Goal: Task Accomplishment & Management: Use online tool/utility

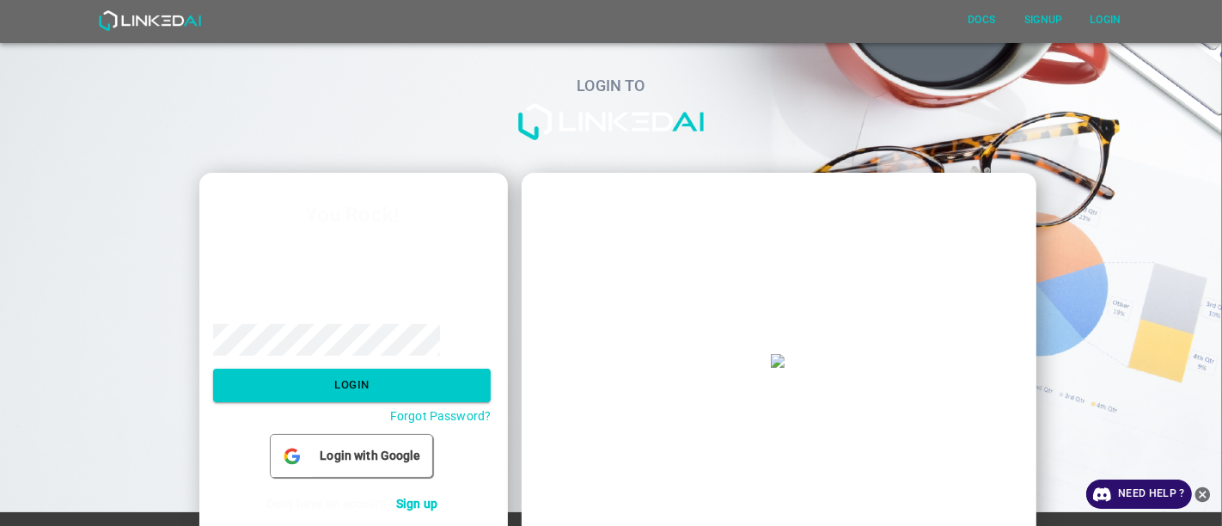
click at [292, 236] on label "Email" at bounding box center [352, 244] width 278 height 17
click at [292, 259] on input "email" at bounding box center [352, 273] width 278 height 32
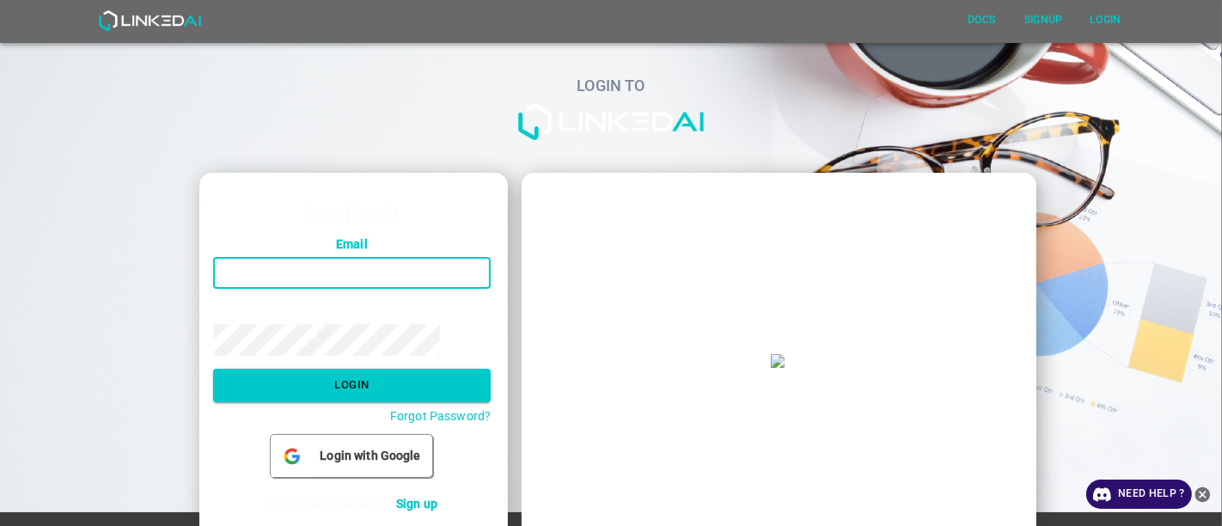
type input "[EMAIL_ADDRESS][DOMAIN_NAME]"
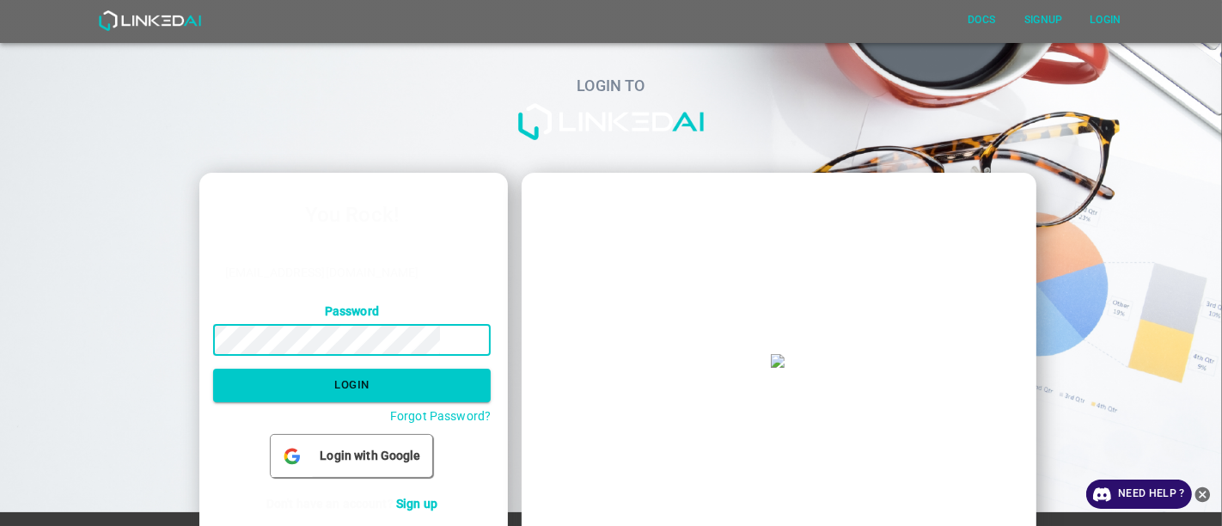
click at [213, 369] on button "Login" at bounding box center [352, 386] width 278 height 34
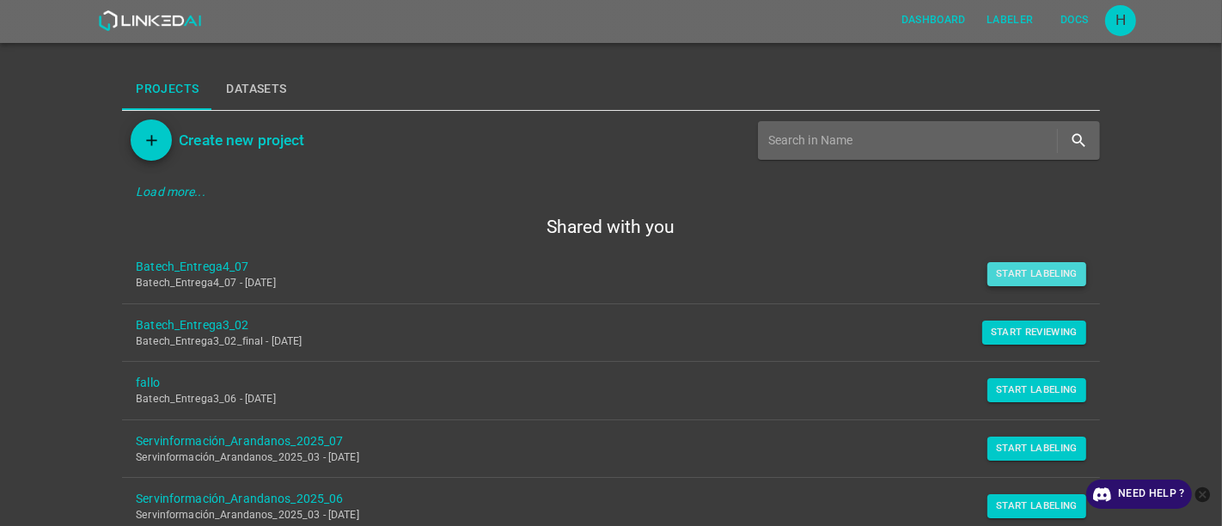
click at [1022, 278] on button "Start Labeling" at bounding box center [1037, 274] width 99 height 24
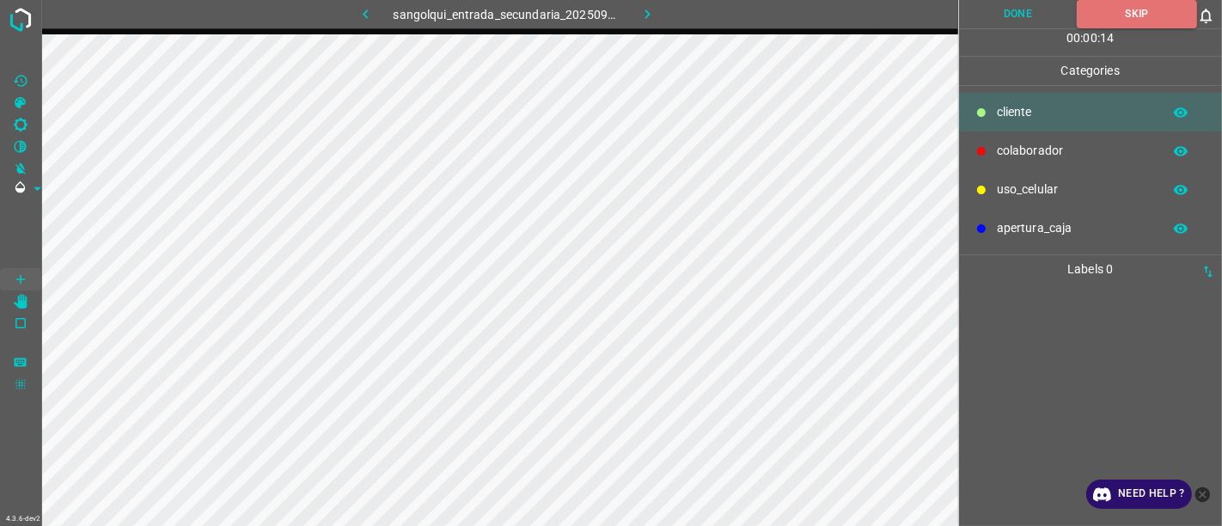
click at [651, 14] on icon "button" at bounding box center [648, 14] width 18 height 18
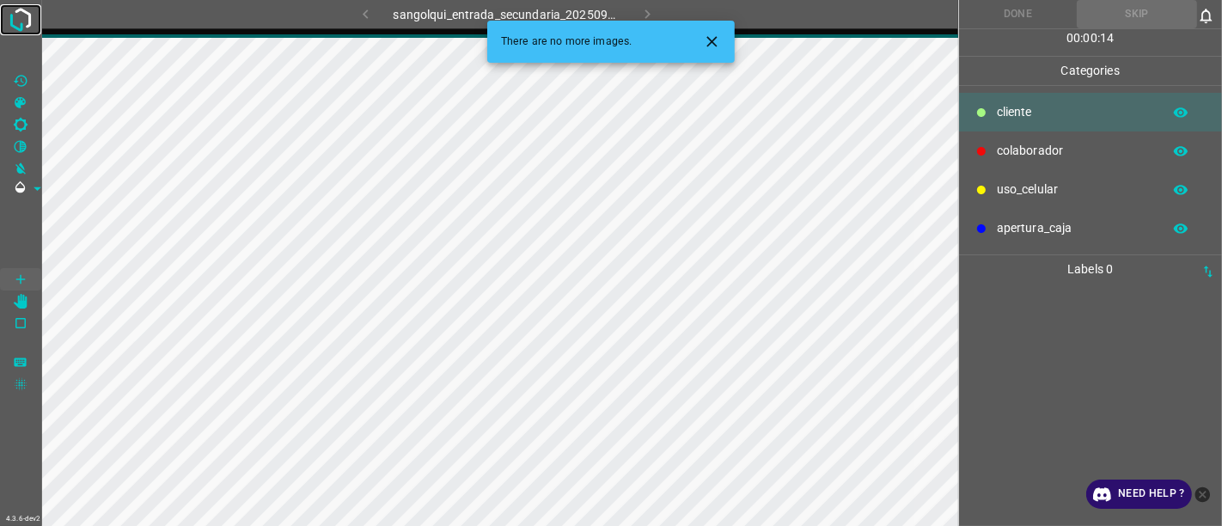
click at [19, 14] on img at bounding box center [20, 19] width 31 height 31
